Goal: Transaction & Acquisition: Purchase product/service

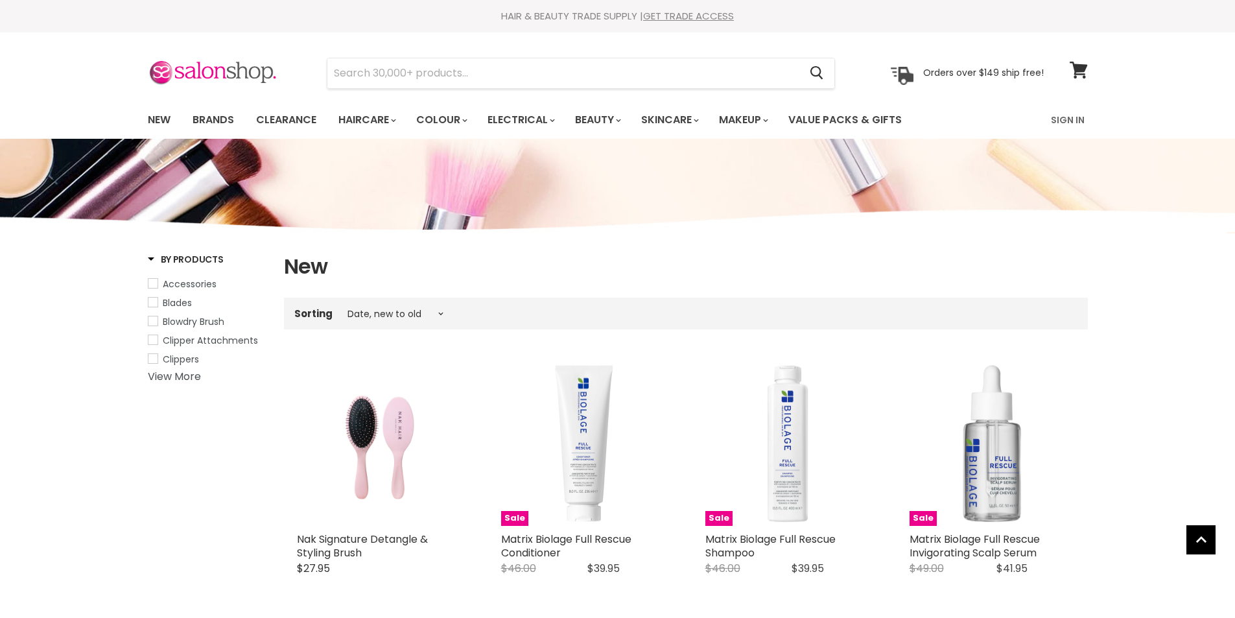
select select "created-descending"
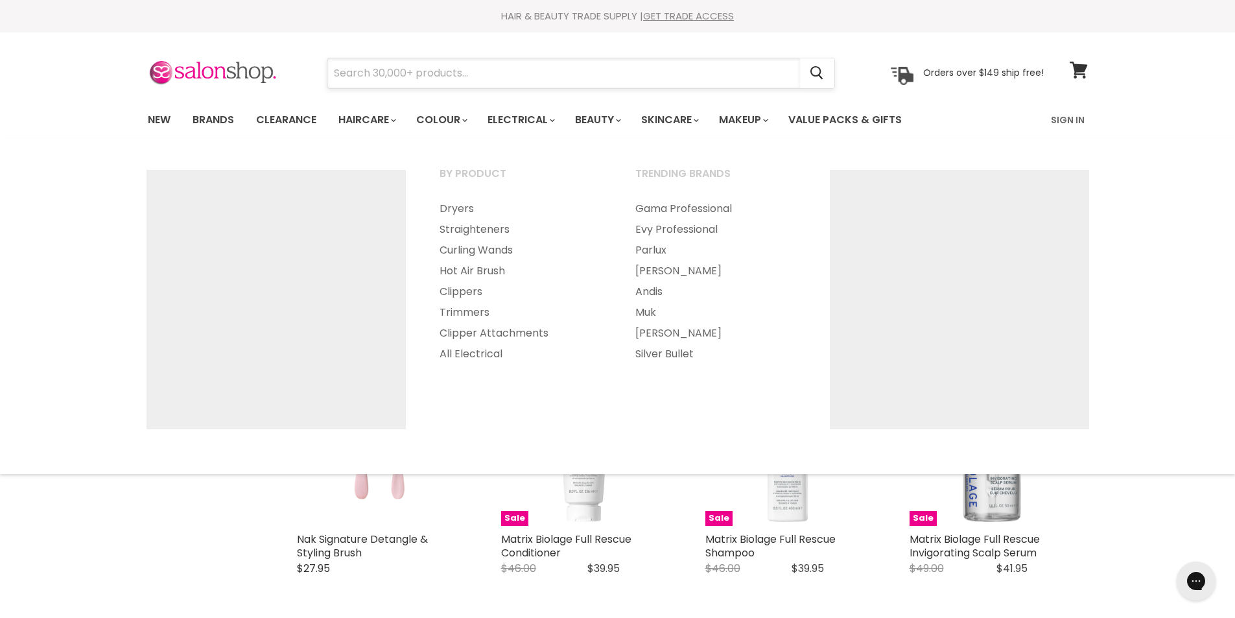
click at [455, 69] on input "Search" at bounding box center [564, 73] width 473 height 30
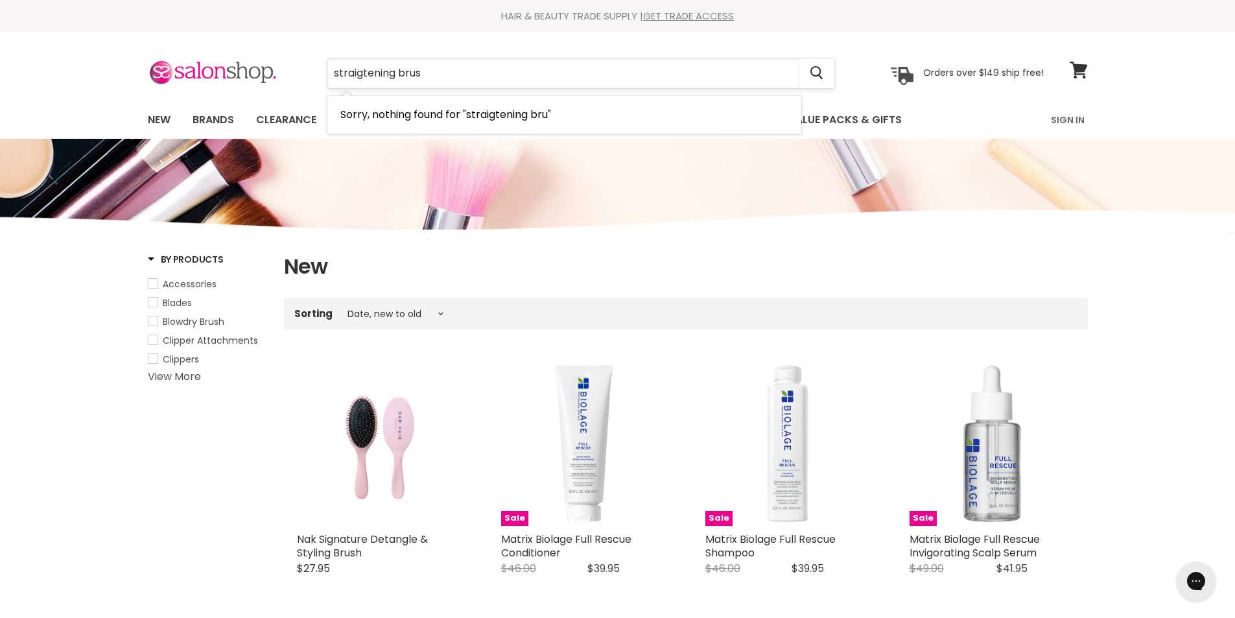
type input "straigtening brush"
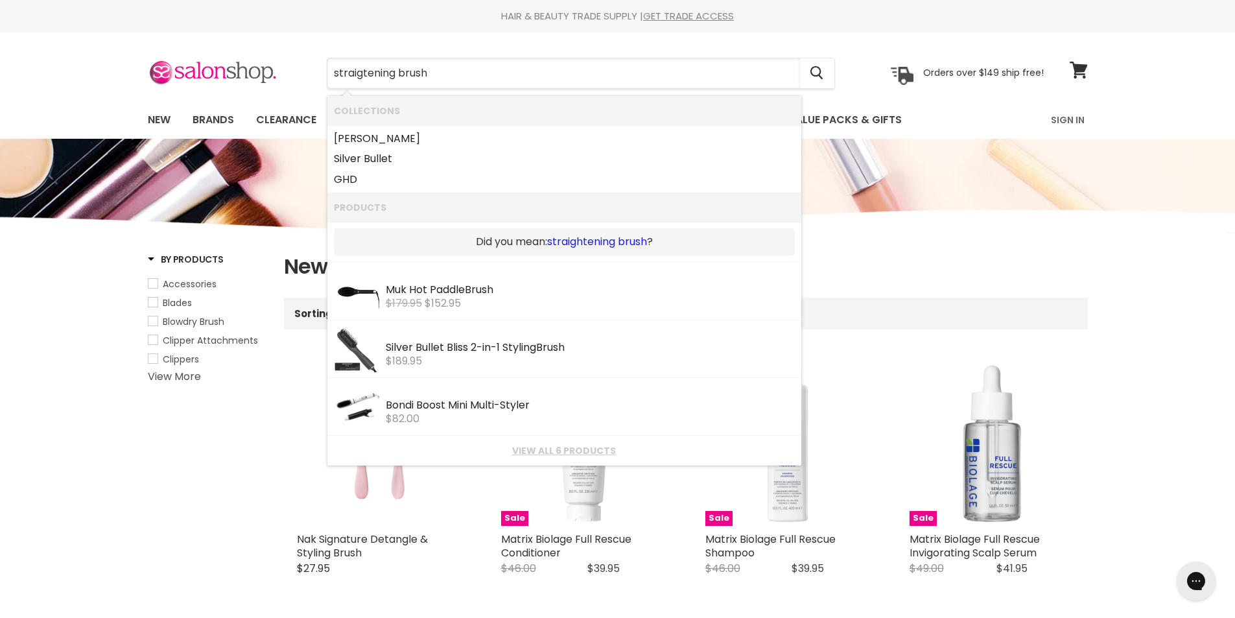
click at [582, 244] on link "straightening brush" at bounding box center [597, 242] width 100 height 14
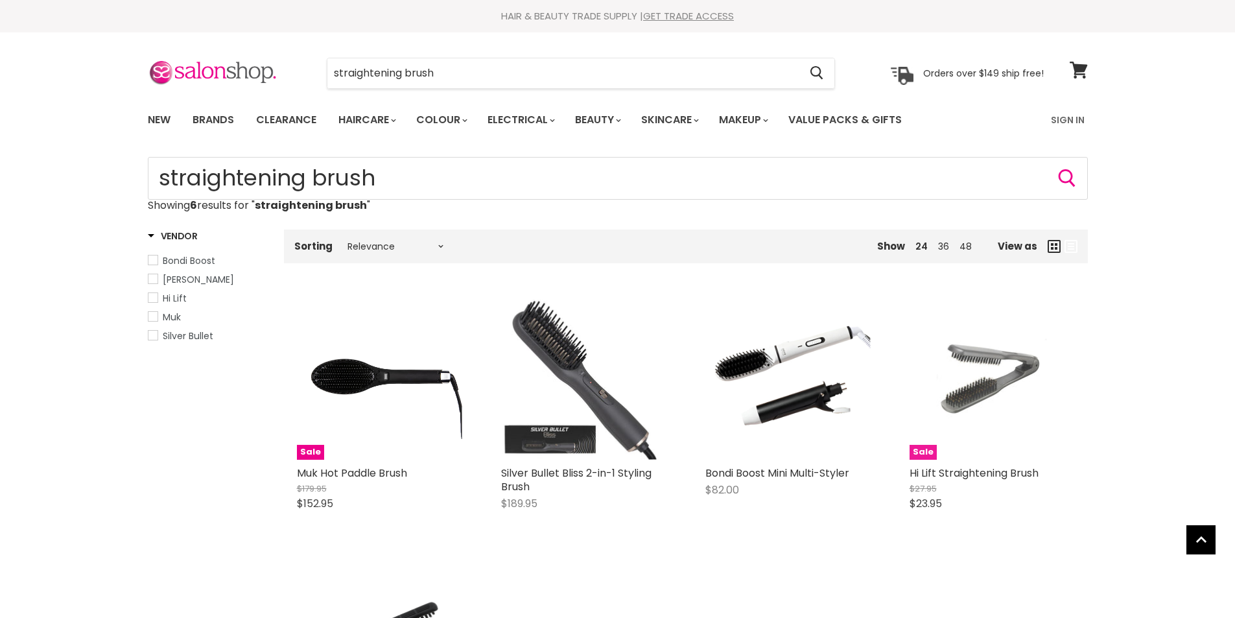
scroll to position [130, 0]
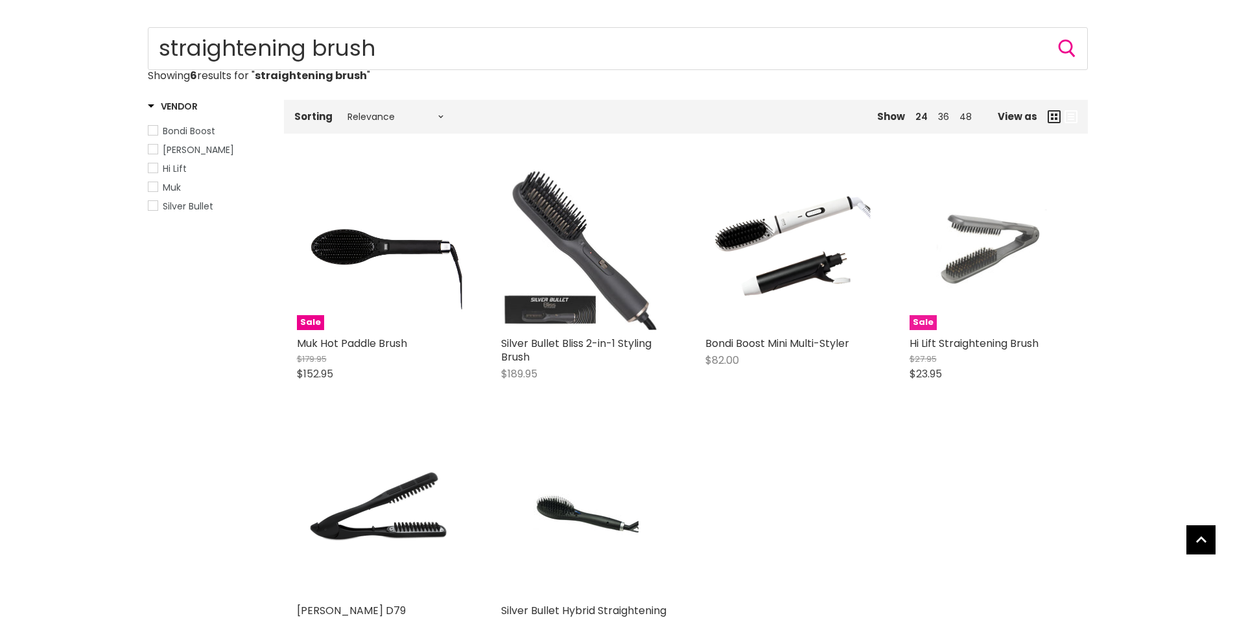
click at [1000, 254] on img "Main content" at bounding box center [992, 247] width 110 height 165
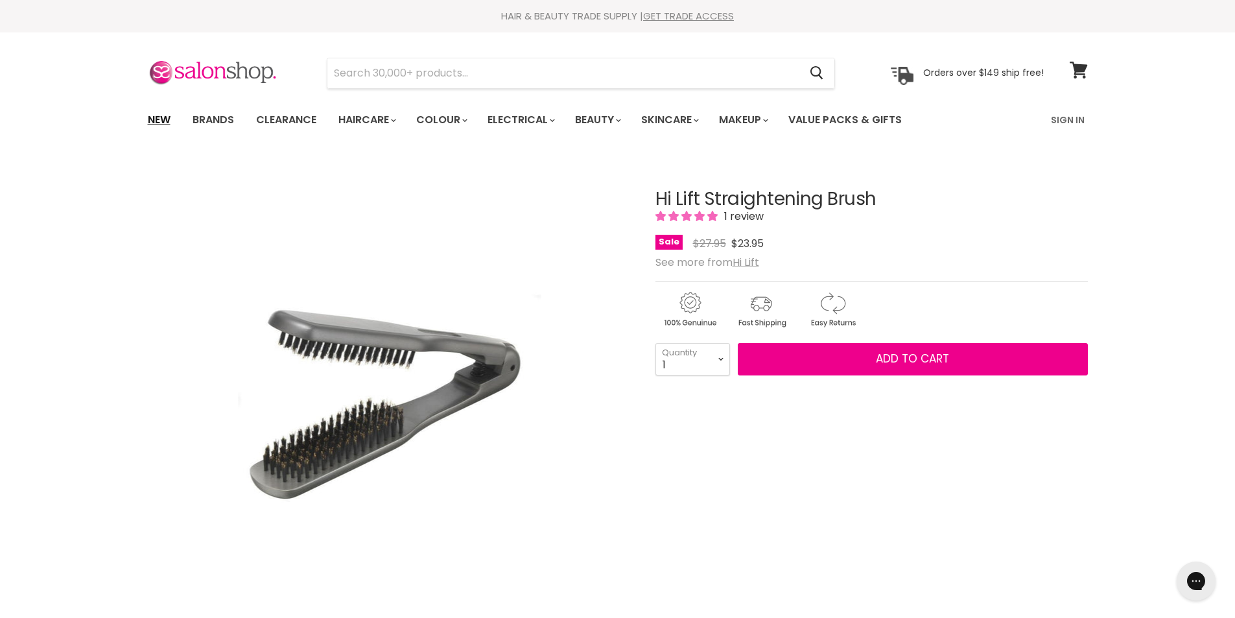
click at [167, 117] on link "New" at bounding box center [159, 119] width 42 height 27
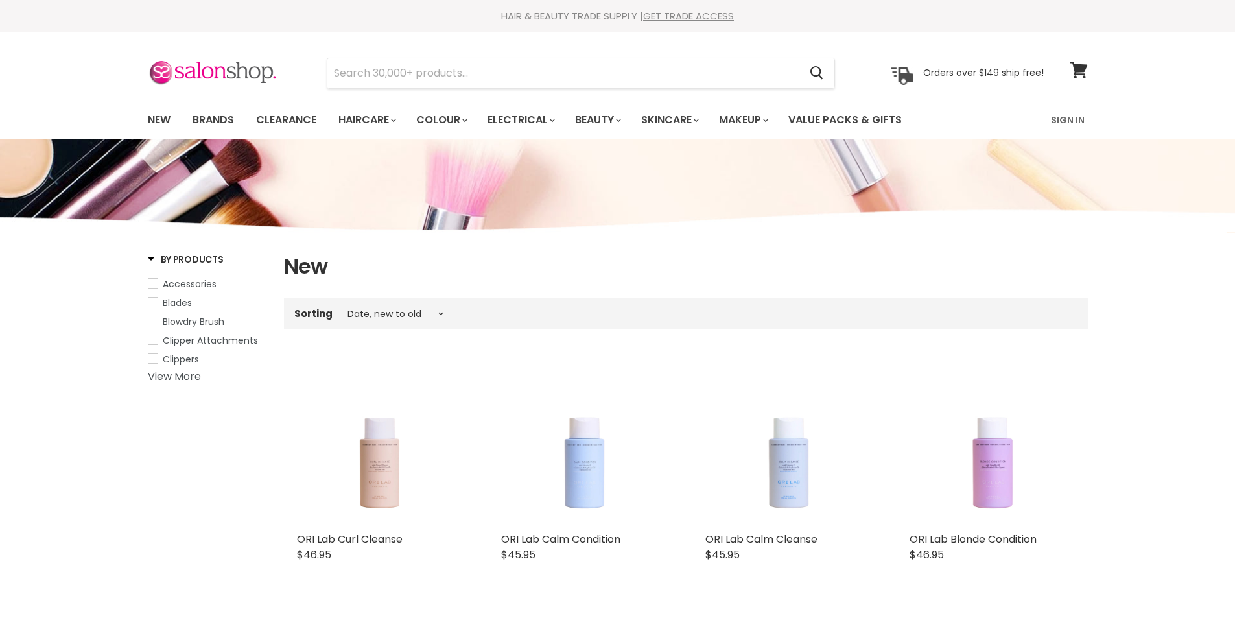
select select "created-descending"
